Goal: Information Seeking & Learning: Understand process/instructions

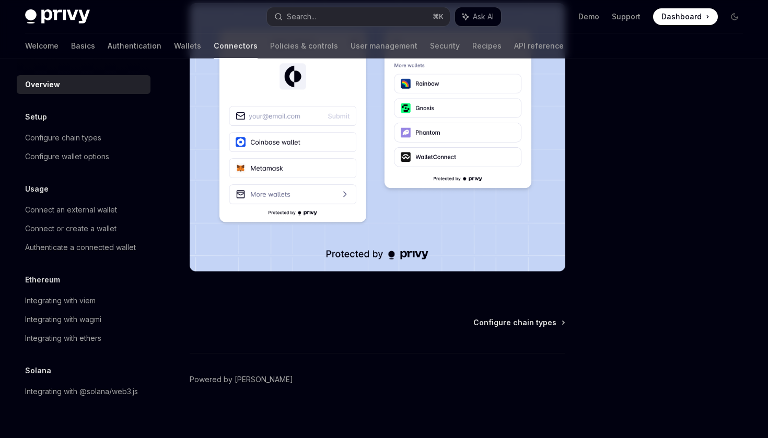
scroll to position [256, 0]
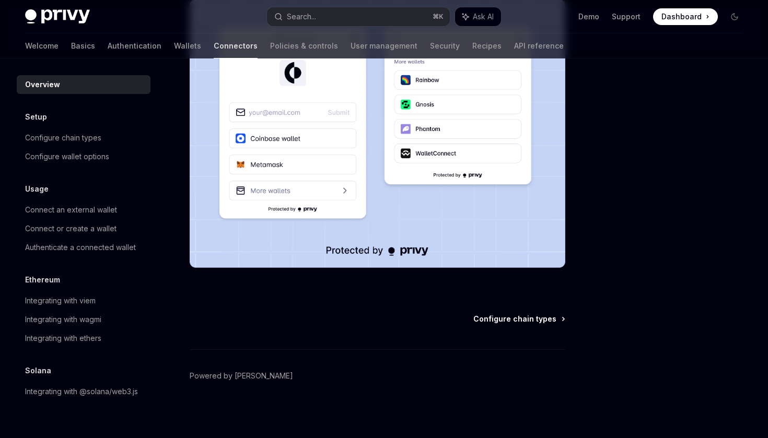
click at [518, 321] on span "Configure chain types" at bounding box center [514, 319] width 83 height 10
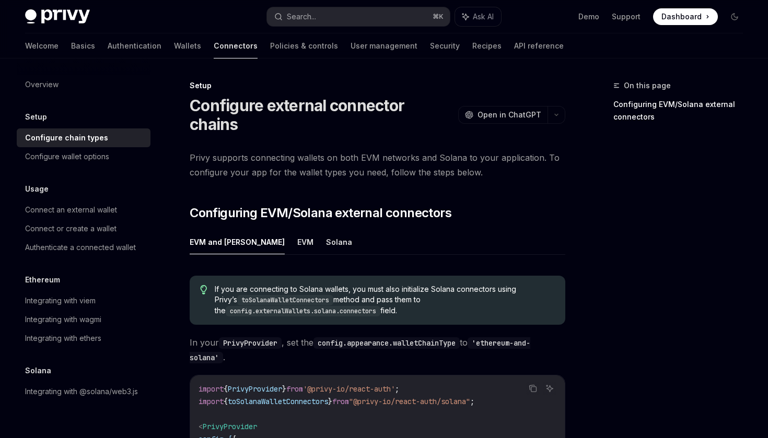
click at [624, 274] on div "On this page Configuring EVM/Solana external connectors" at bounding box center [671, 258] width 159 height 359
click at [510, 110] on span "Open in ChatGPT" at bounding box center [509, 115] width 64 height 10
click at [503, 181] on div "Privy supports connecting wallets on both EVM networks and Solana to your appli…" at bounding box center [378, 347] width 376 height 395
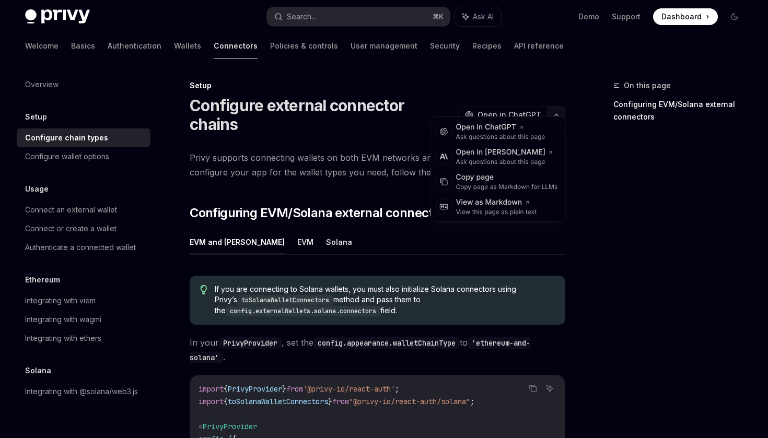
click at [556, 113] on icon "button" at bounding box center [556, 115] width 13 height 4
click at [598, 221] on div "On this page Configuring EVM/Solana external connectors" at bounding box center [671, 258] width 159 height 359
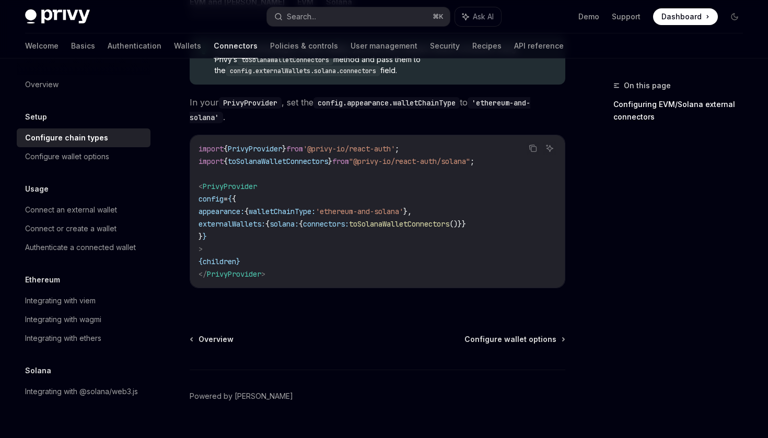
scroll to position [241, 0]
click at [535, 314] on div "Setup Configure external connector chains OpenAI Open in ChatGPT OpenAI Open in…" at bounding box center [280, 149] width 576 height 621
click at [535, 334] on span "Configure wallet options" at bounding box center [510, 339] width 92 height 10
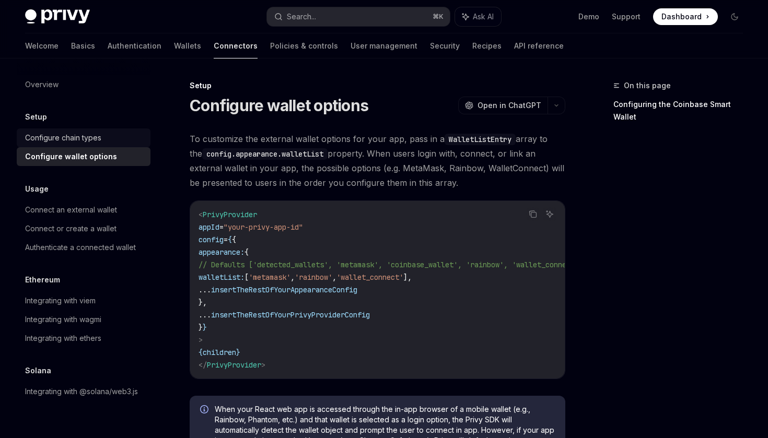
click at [76, 144] on div "Configure chain types" at bounding box center [63, 138] width 76 height 13
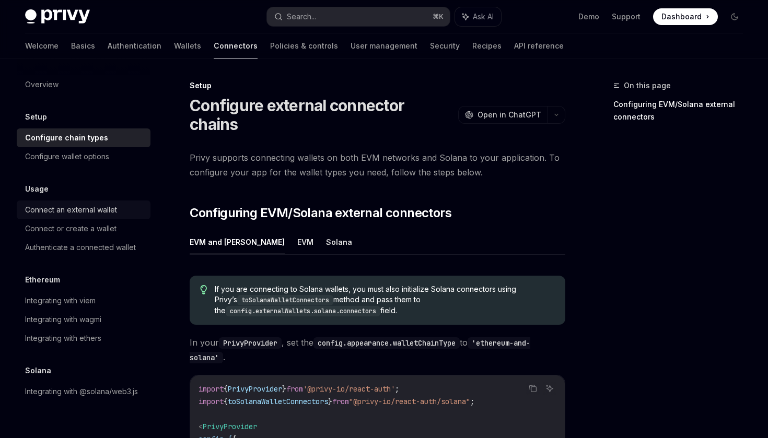
click at [97, 214] on div "Connect an external wallet" at bounding box center [71, 210] width 92 height 13
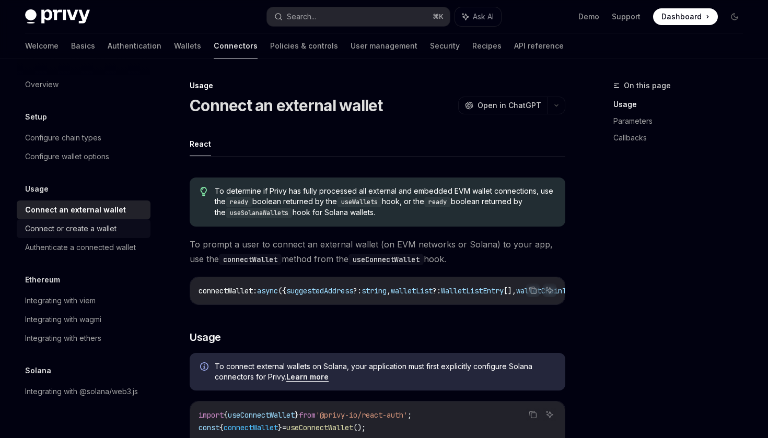
click at [97, 225] on div "Connect or create a wallet" at bounding box center [70, 229] width 91 height 13
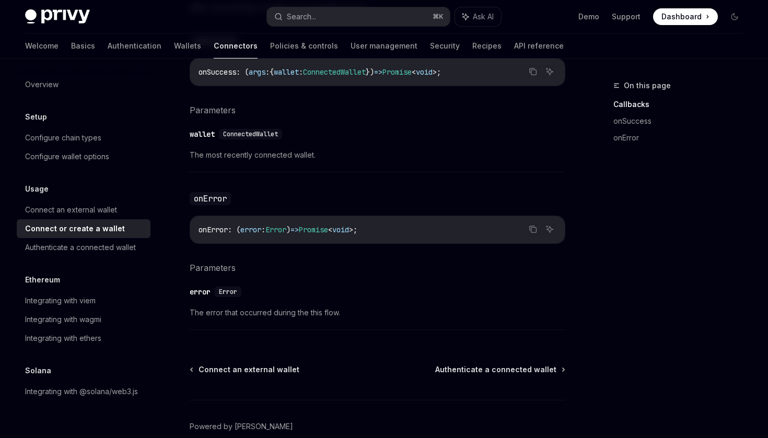
scroll to position [718, 0]
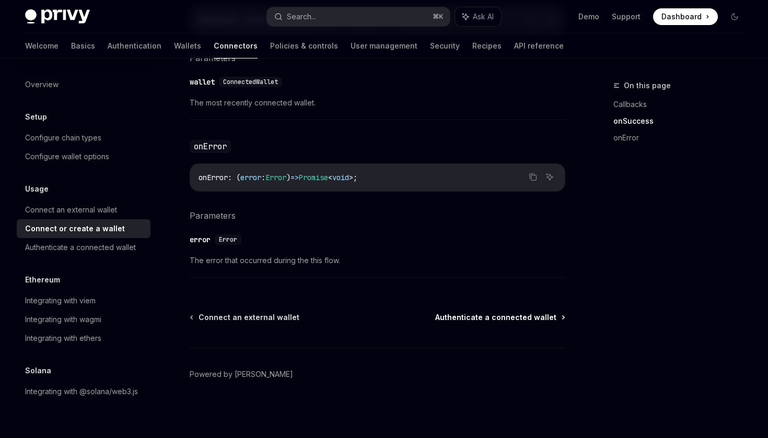
click at [505, 319] on span "Authenticate a connected wallet" at bounding box center [495, 317] width 121 height 10
type textarea "*"
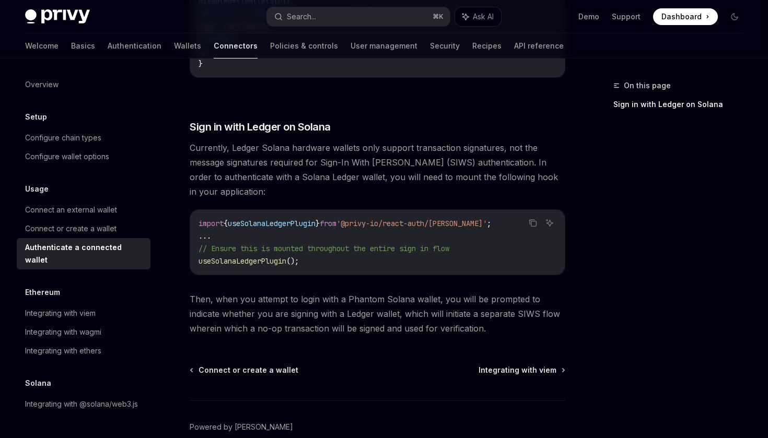
scroll to position [856, 0]
click at [607, 286] on div "On this page Sign in with Ledger on Solana" at bounding box center [671, 258] width 159 height 359
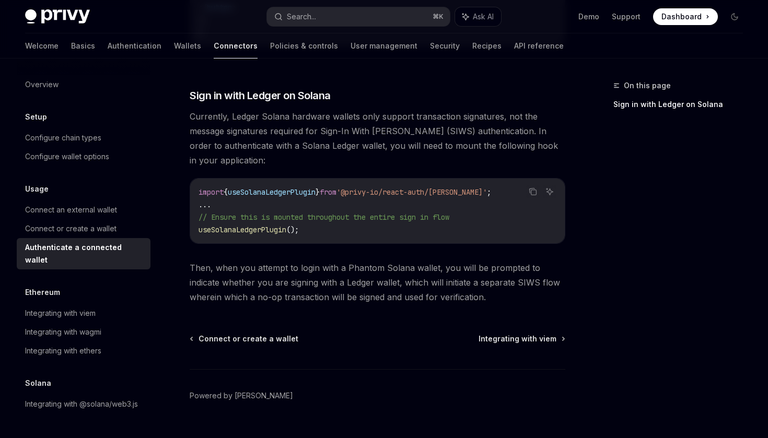
scroll to position [907, 0]
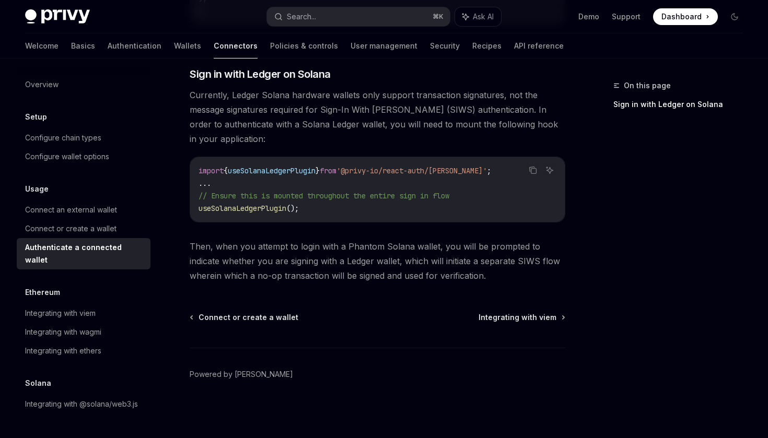
click at [507, 278] on span "Then, when you attempt to login with a Phantom Solana wallet, you will be promp…" at bounding box center [378, 261] width 376 height 44
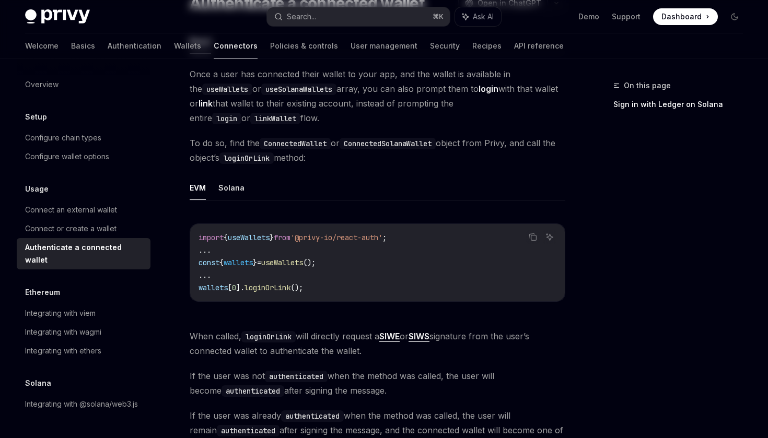
scroll to position [0, 0]
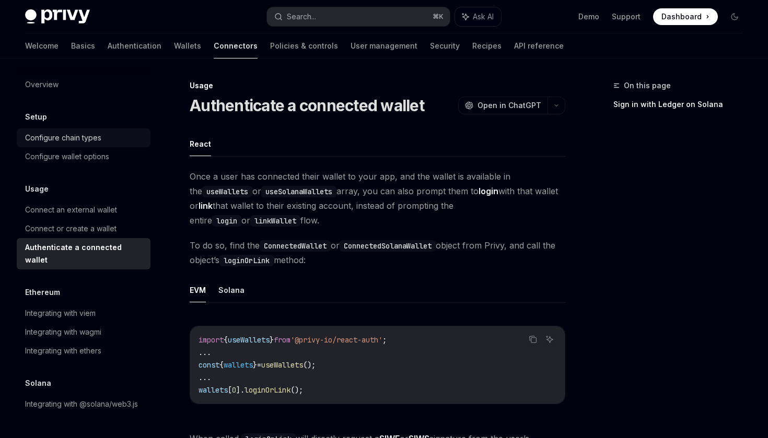
click at [67, 137] on div "Configure chain types" at bounding box center [63, 138] width 76 height 13
click at [57, 85] on div "Overview" at bounding box center [41, 84] width 33 height 13
